Goal: Task Accomplishment & Management: Use online tool/utility

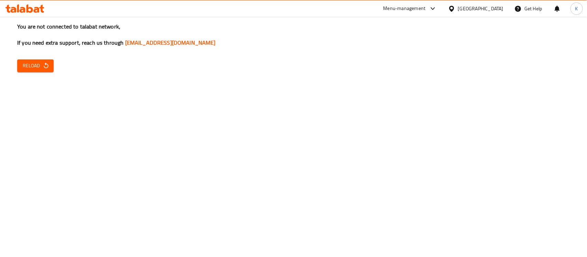
click at [46, 69] on icon "button" at bounding box center [46, 65] width 7 height 7
click at [38, 67] on span "Reload" at bounding box center [35, 66] width 25 height 9
click at [26, 62] on span "Reload" at bounding box center [35, 66] width 25 height 9
